Goal: Transaction & Acquisition: Purchase product/service

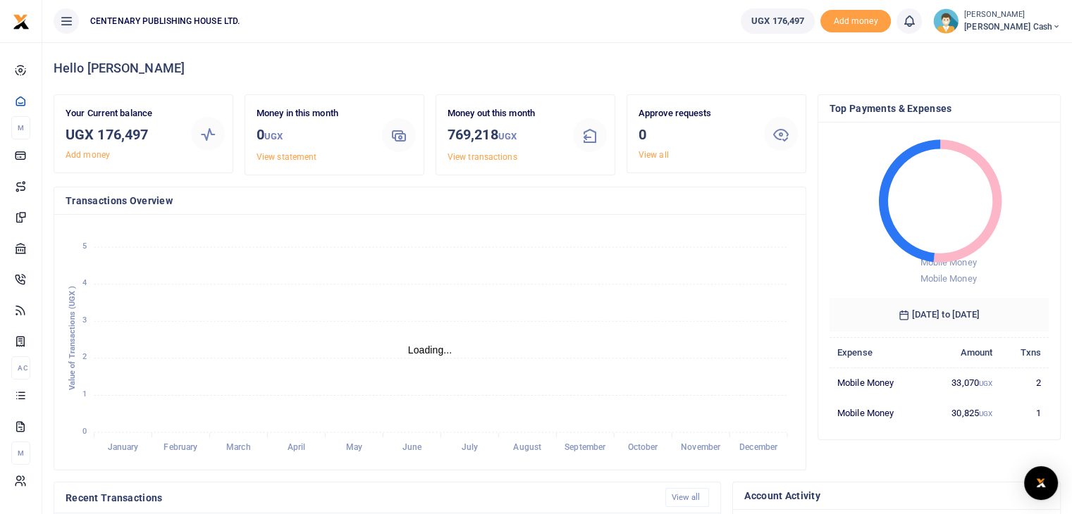
scroll to position [11, 11]
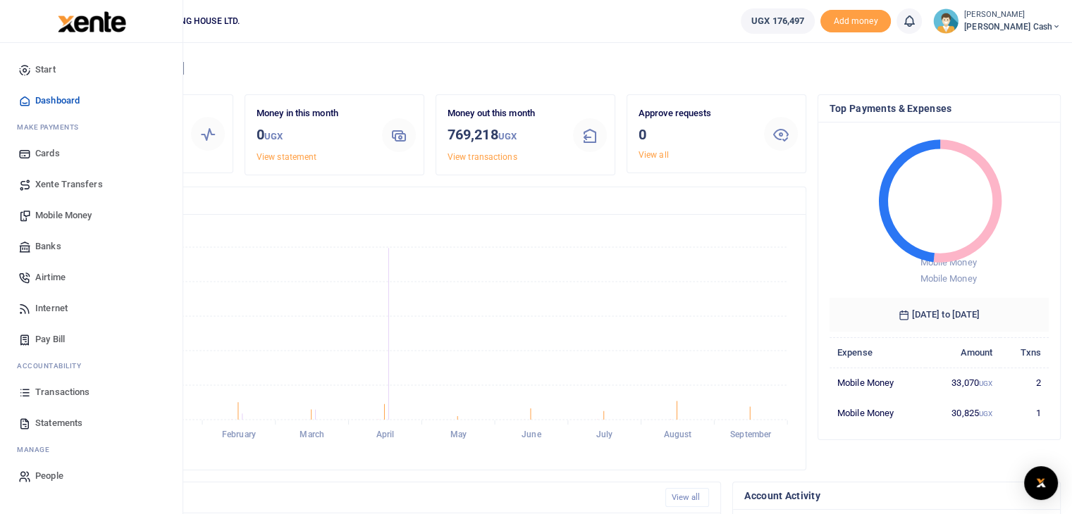
click at [55, 215] on span "Mobile Money" at bounding box center [63, 216] width 56 height 14
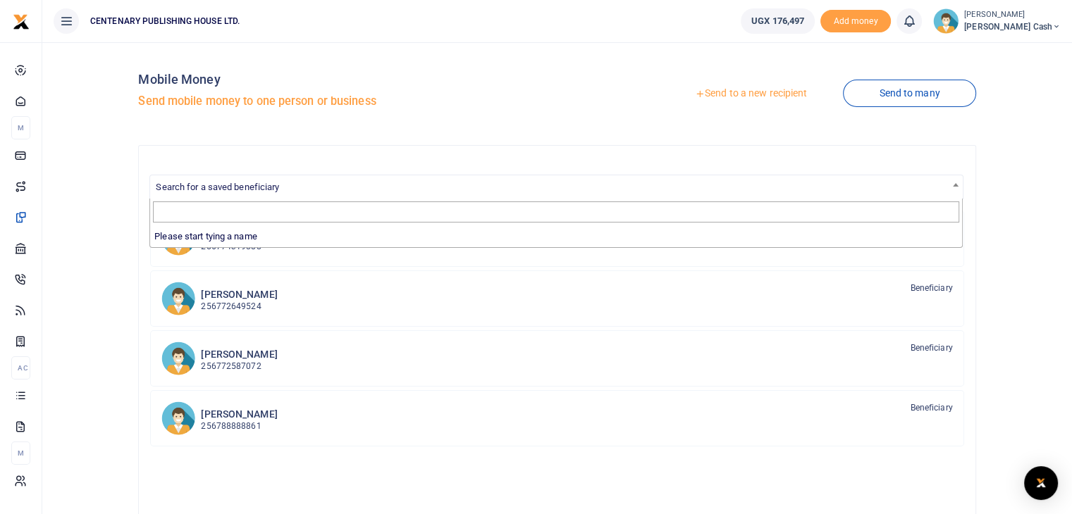
click at [186, 192] on span "Search for a saved beneficiary" at bounding box center [556, 186] width 812 height 22
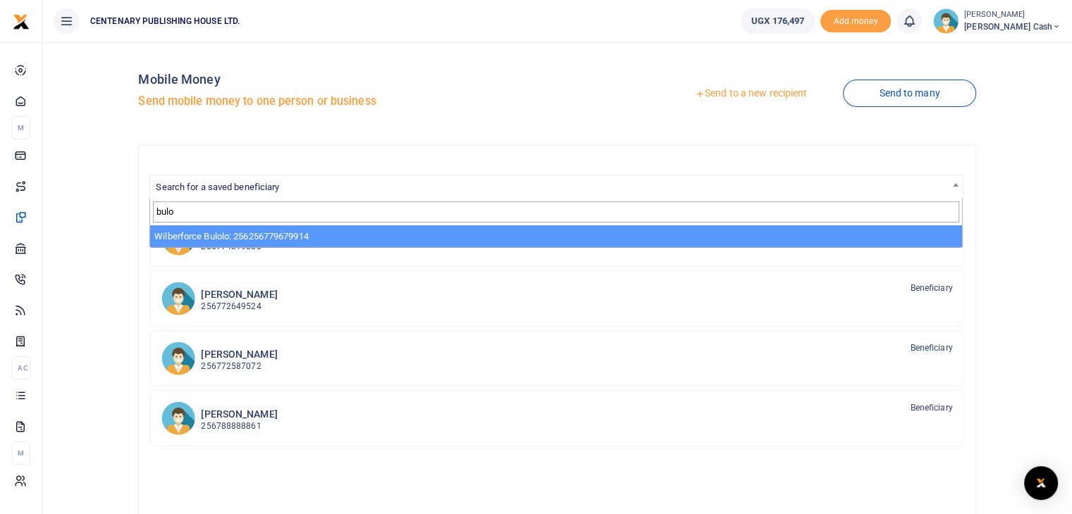
type input "bulo"
select select "3341"
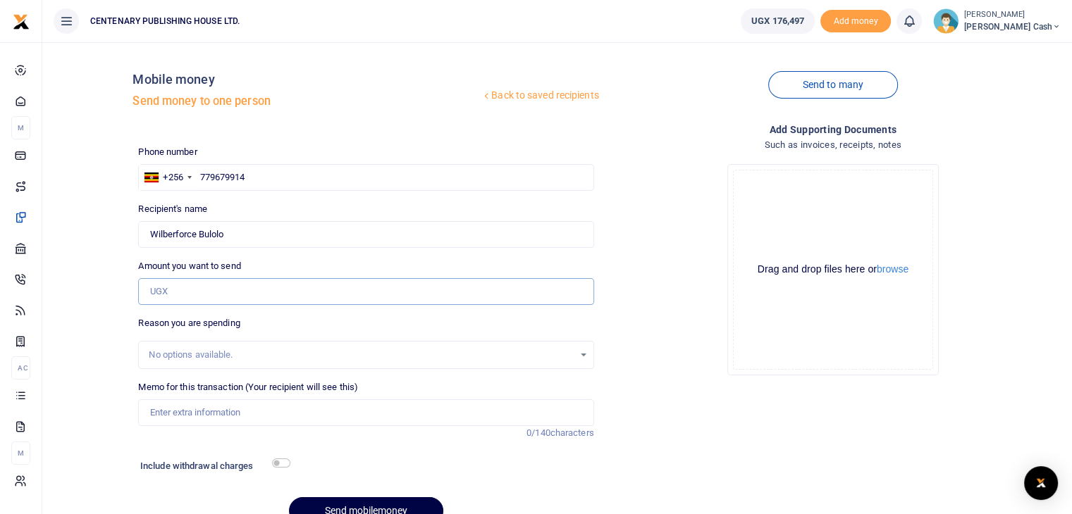
click at [184, 299] on input "Amount you want to send" at bounding box center [365, 291] width 455 height 27
type input "38,000"
click at [170, 409] on input "Memo for this transaction (Your recipient will see this)" at bounding box center [365, 413] width 455 height 27
type input "Electricity August 2025"
click at [276, 467] on input "checkbox" at bounding box center [281, 463] width 18 height 9
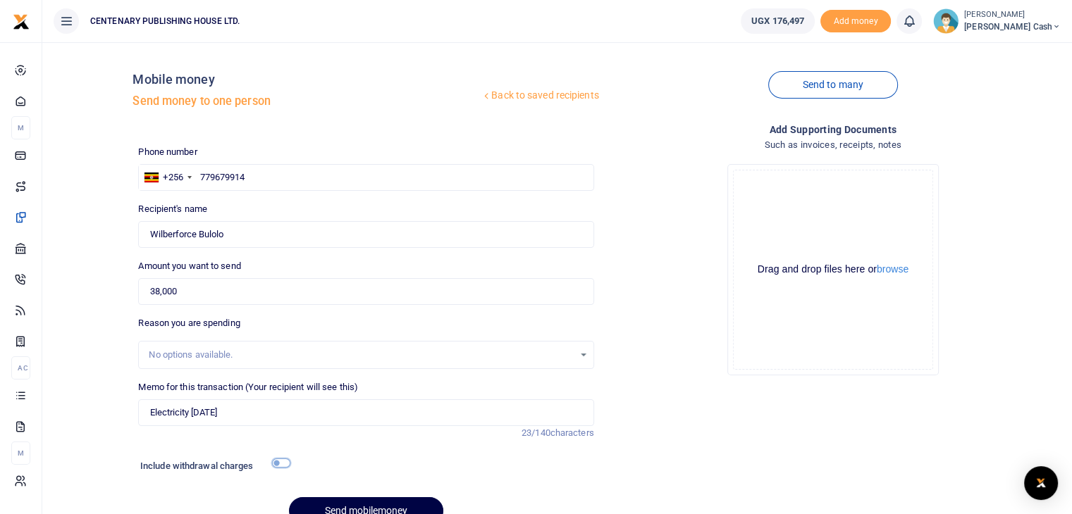
checkbox input "true"
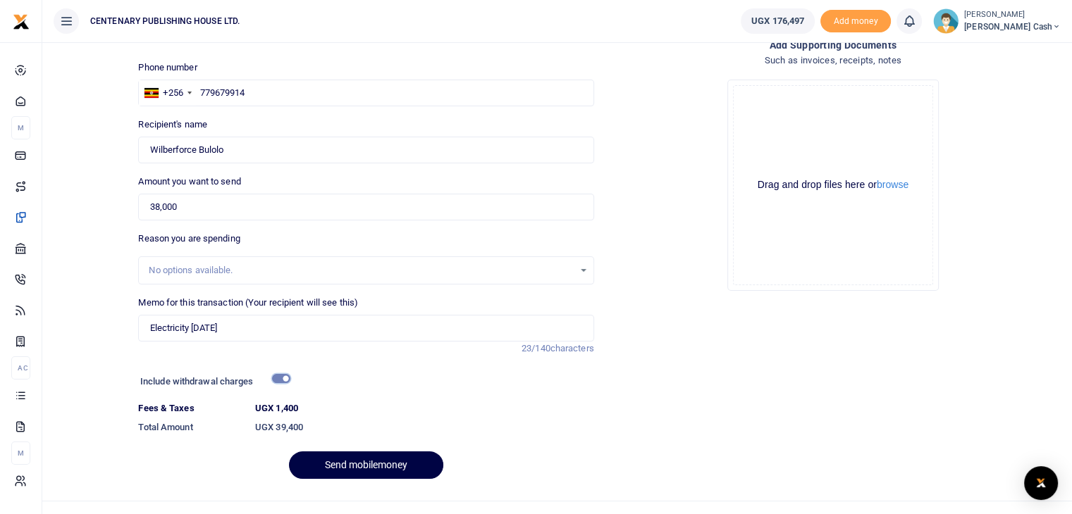
scroll to position [108, 0]
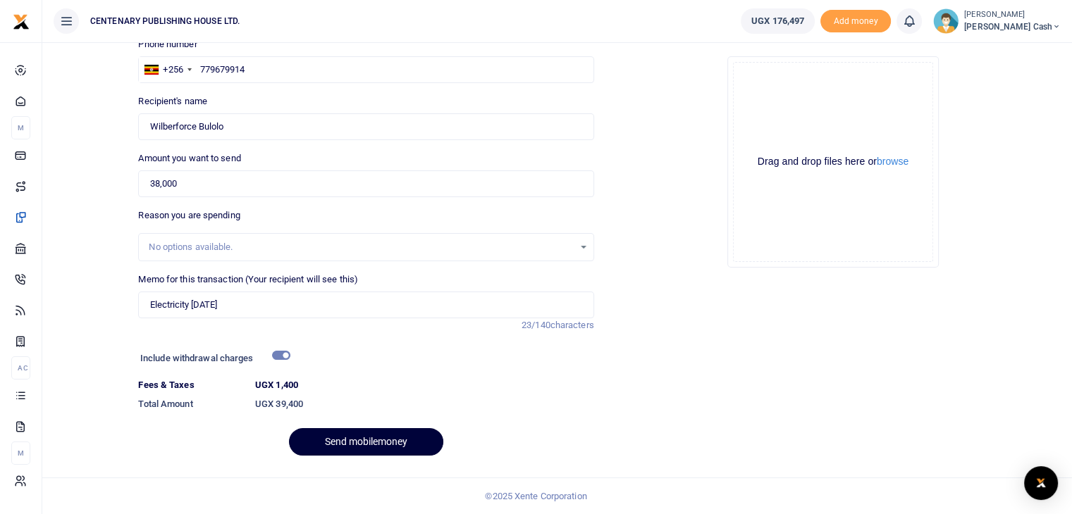
click at [362, 440] on button "Send mobilemoney" at bounding box center [366, 441] width 154 height 27
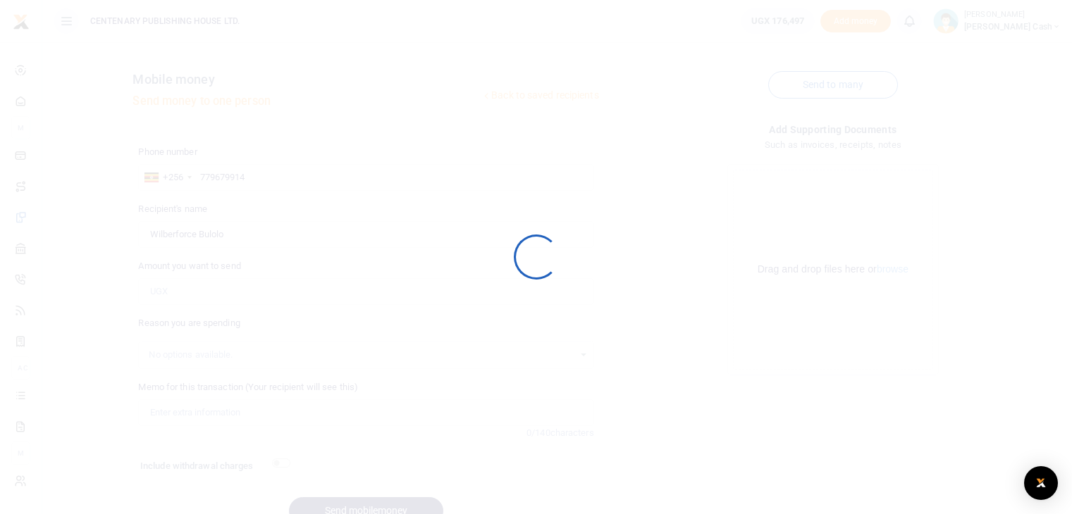
scroll to position [69, 0]
